Goal: Information Seeking & Learning: Understand process/instructions

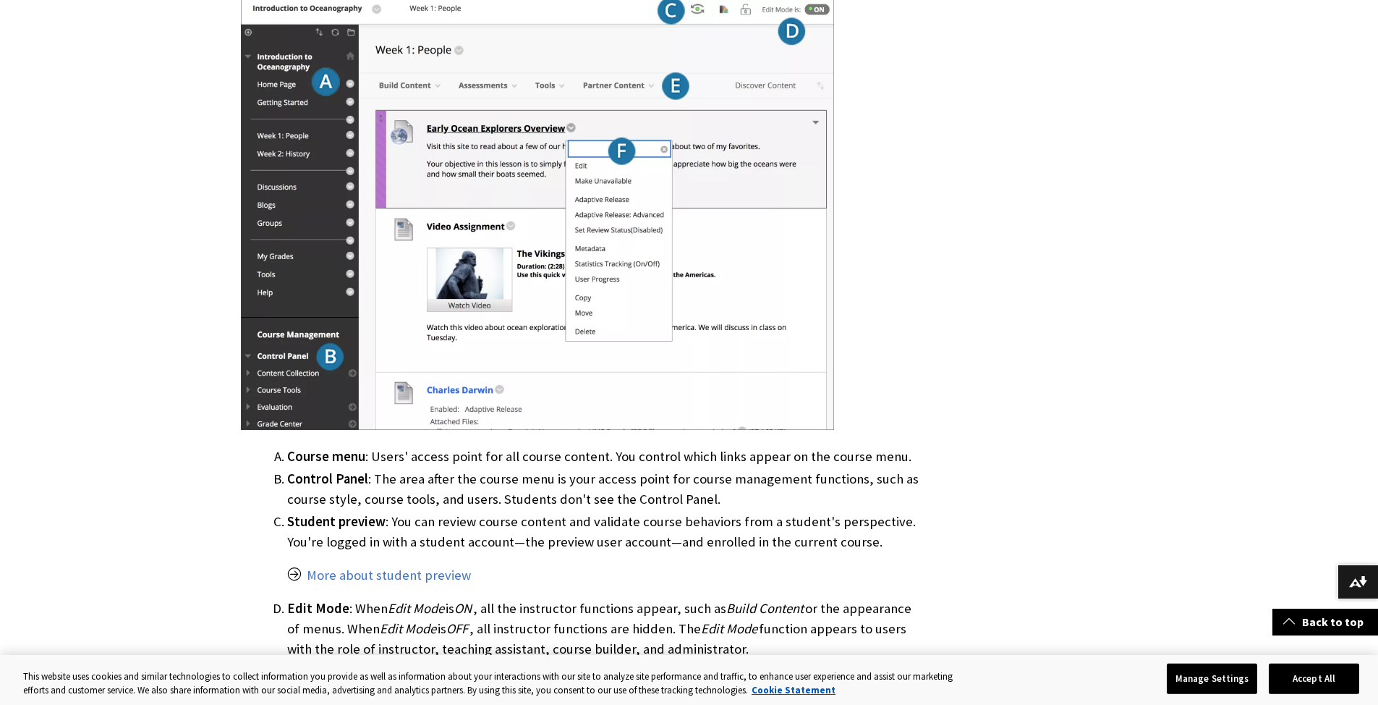
scroll to position [585, 0]
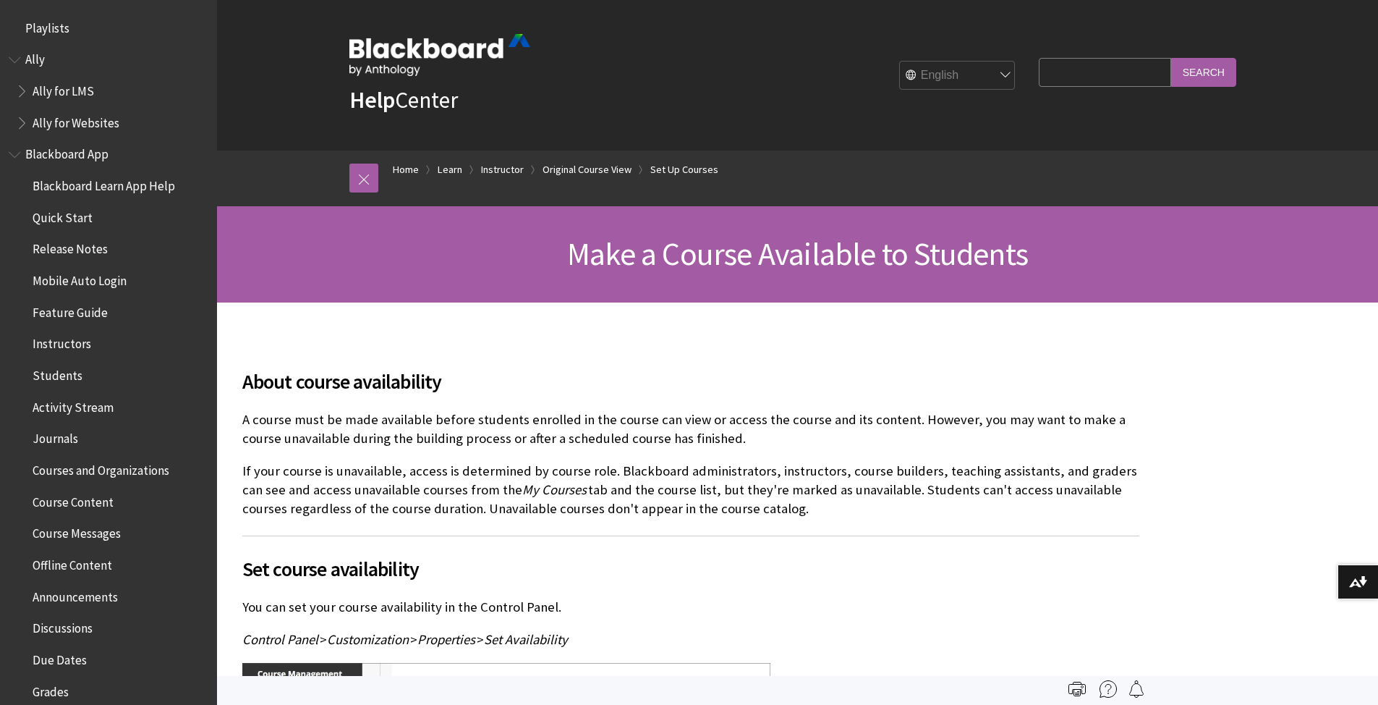
click at [1063, 502] on p "If your course is unavailable, access is determined by course role. Blackboard …" at bounding box center [690, 490] width 897 height 57
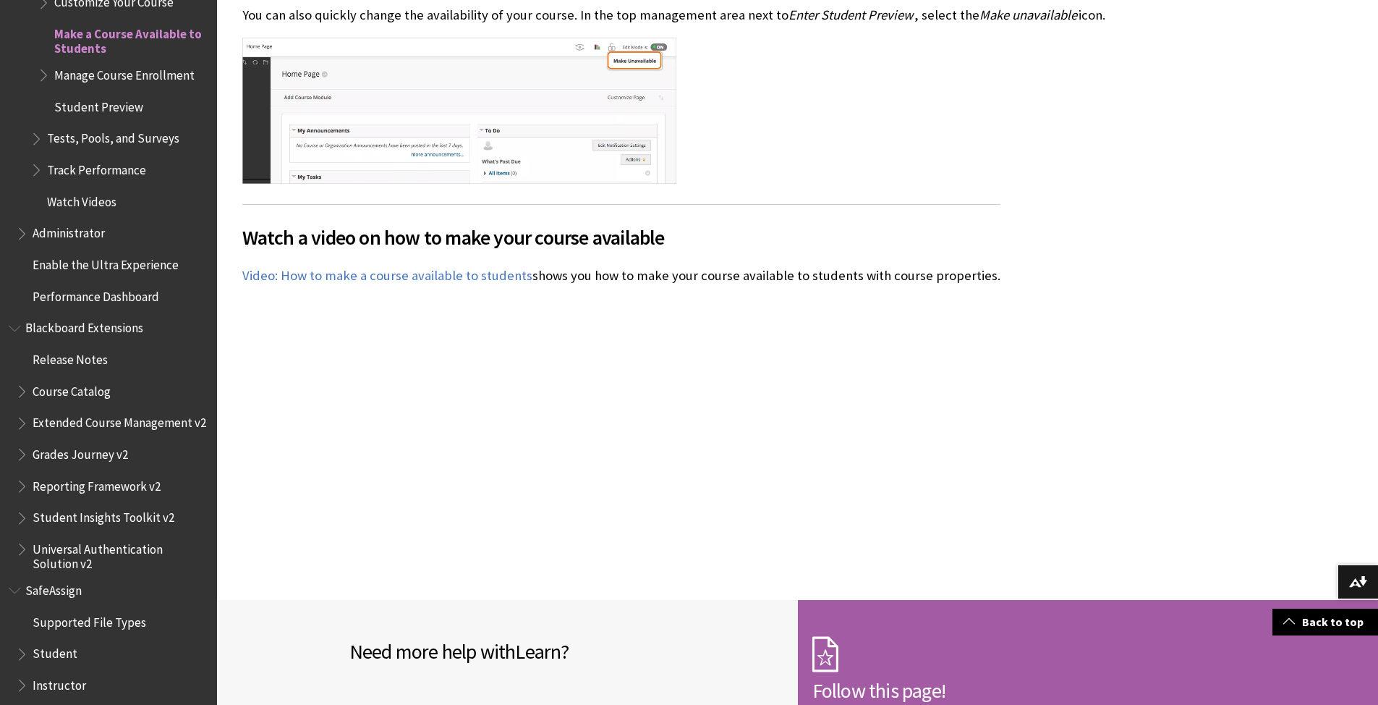
scroll to position [1216, 0]
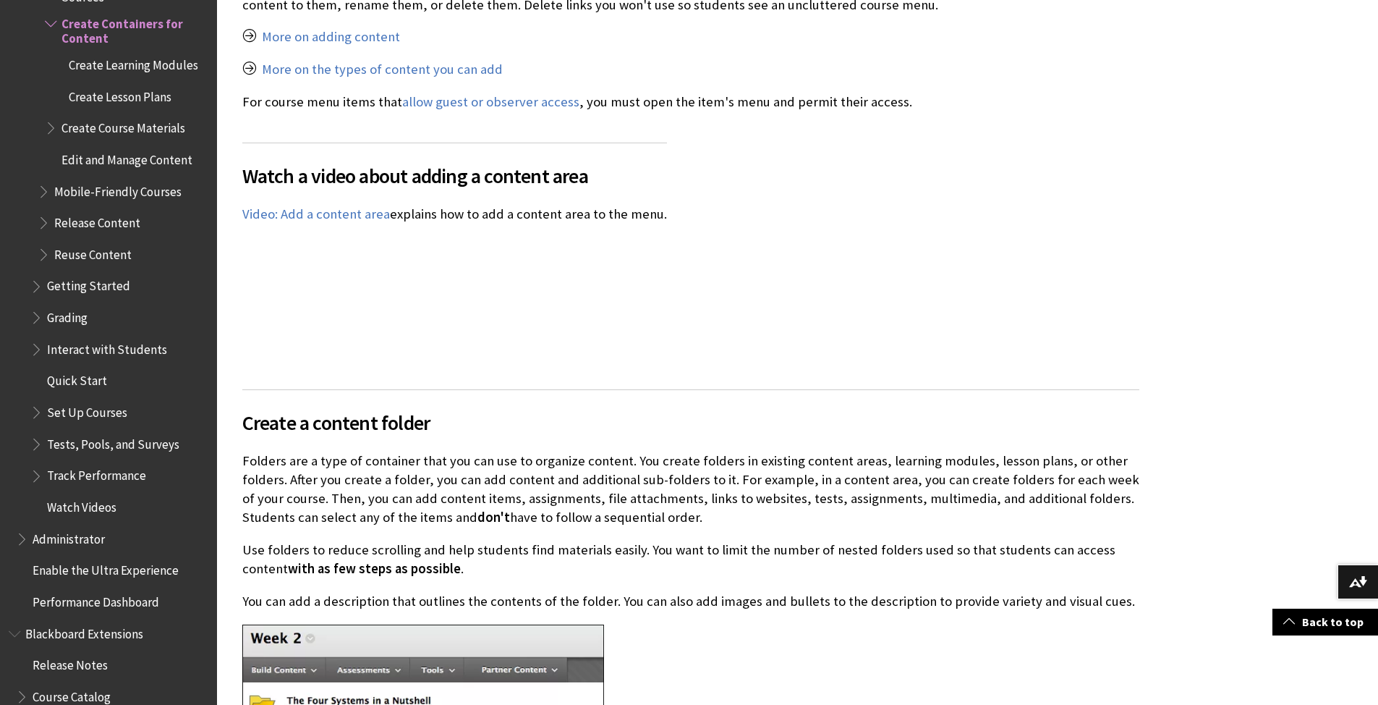
scroll to position [2518, 0]
